Goal: Find specific page/section: Find specific page/section

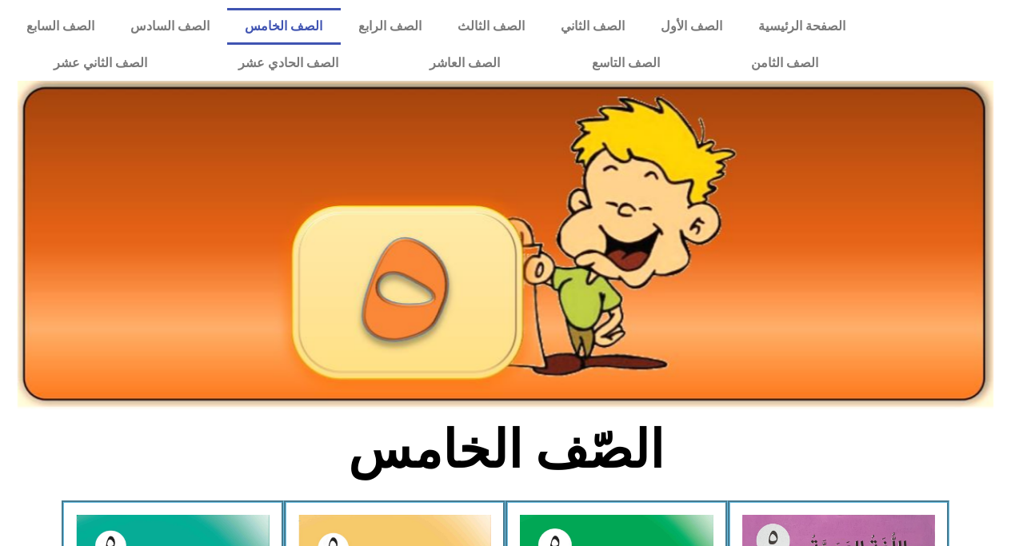
click at [990, 51] on div at bounding box center [941, 45] width 139 height 90
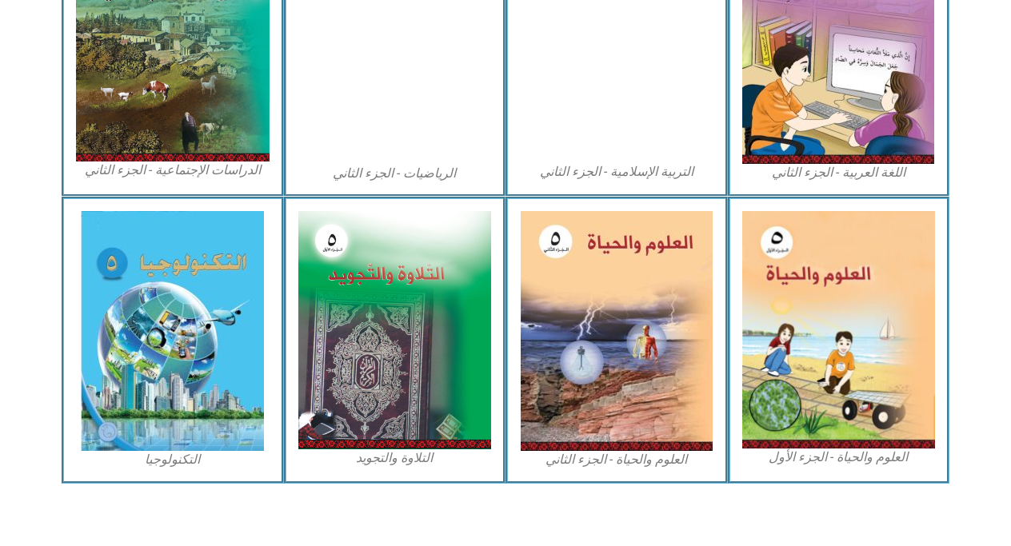
scroll to position [886, 0]
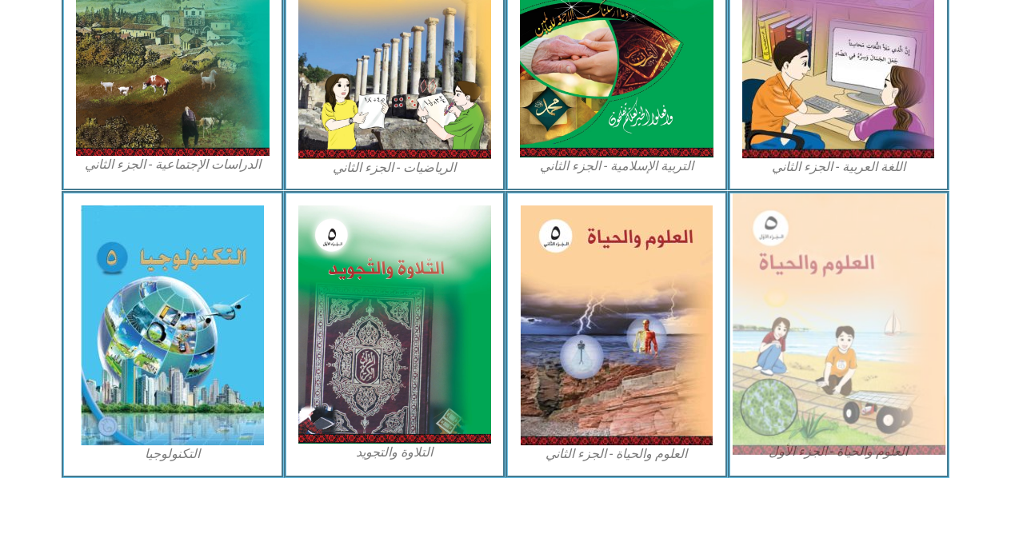
click at [894, 302] on img at bounding box center [838, 325] width 213 height 262
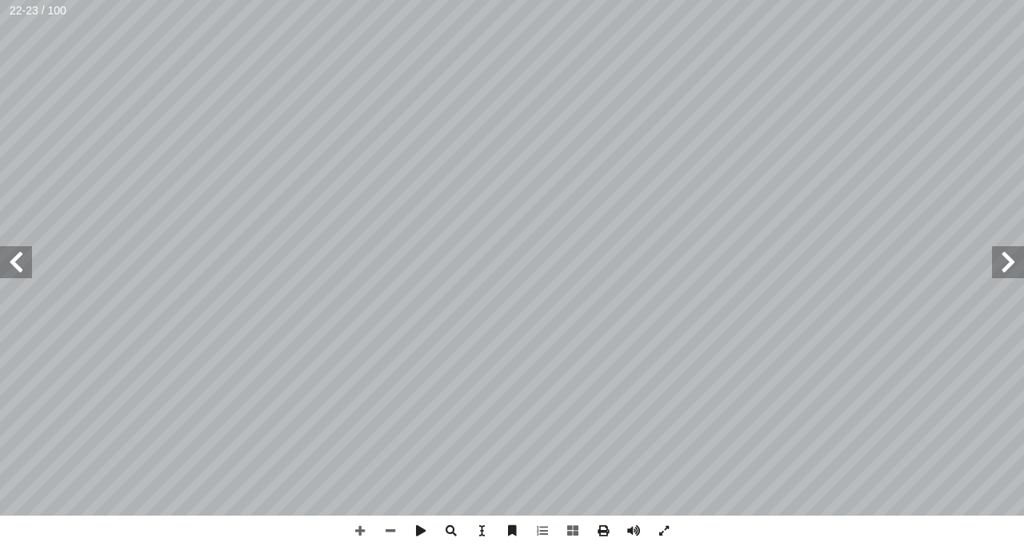
click at [16, 264] on span at bounding box center [16, 262] width 32 height 32
click at [7, 260] on span at bounding box center [16, 262] width 32 height 32
click at [198, 0] on html "الصفحة الرئيسية الصف الأول الصف الثاني الصف الثالث الصف الرابع الصف الخامس الصف…" at bounding box center [512, 73] width 1024 height 146
